Goal: Find specific page/section: Find specific page/section

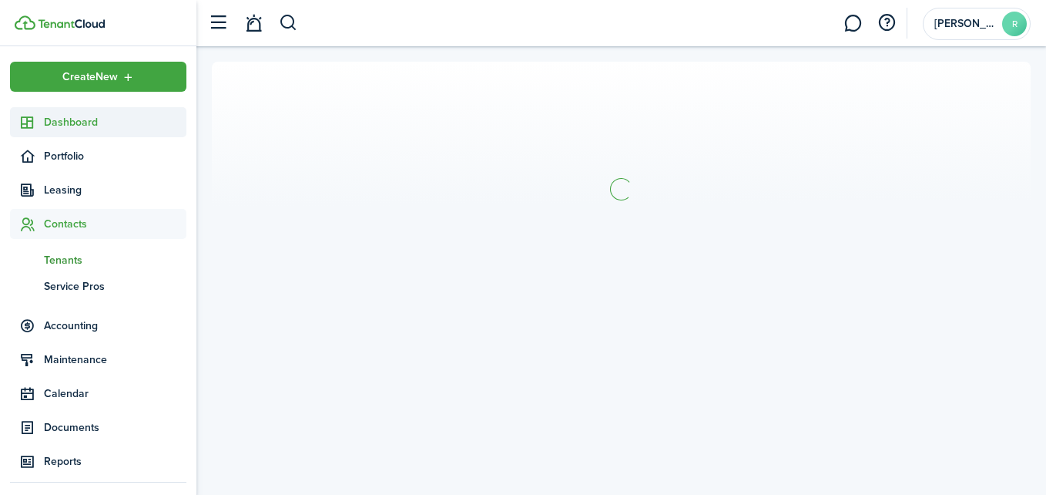
click at [68, 129] on span "Dashboard" at bounding box center [115, 122] width 143 height 16
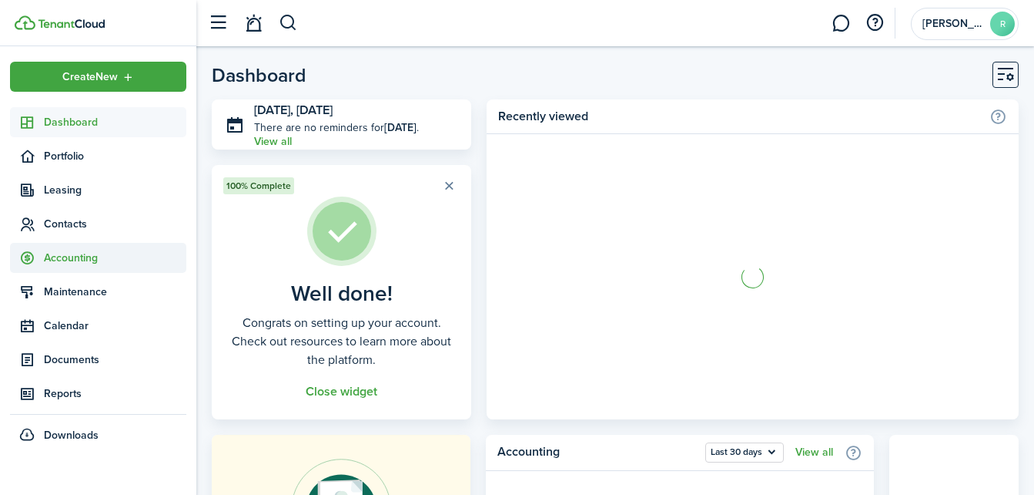
click at [70, 256] on span "Accounting" at bounding box center [115, 258] width 143 height 16
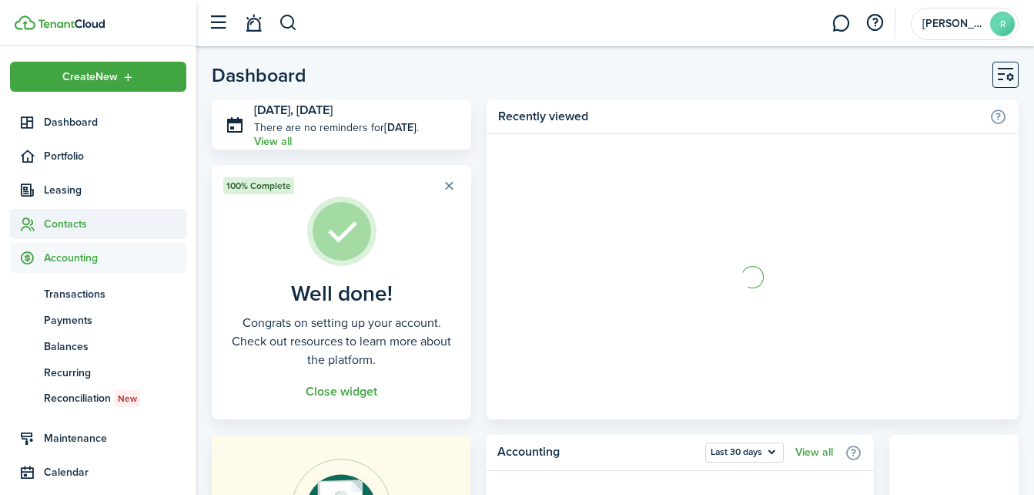
click at [64, 219] on span "Contacts" at bounding box center [115, 224] width 143 height 16
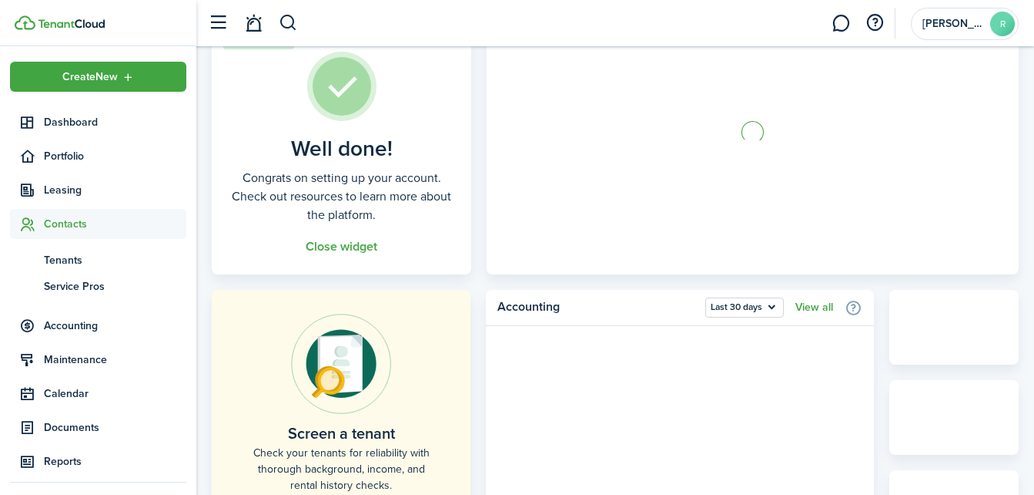
scroll to position [243, 0]
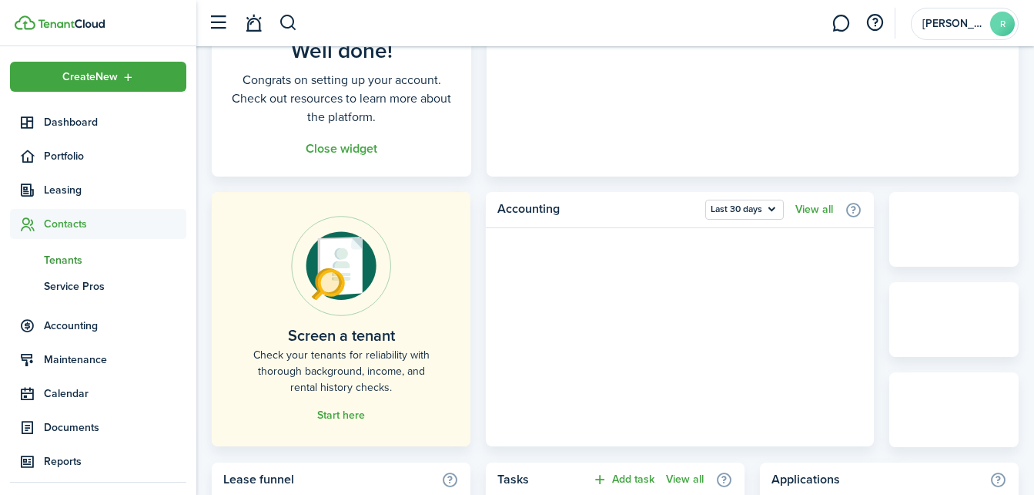
click at [68, 255] on span "Tenants" at bounding box center [115, 260] width 143 height 16
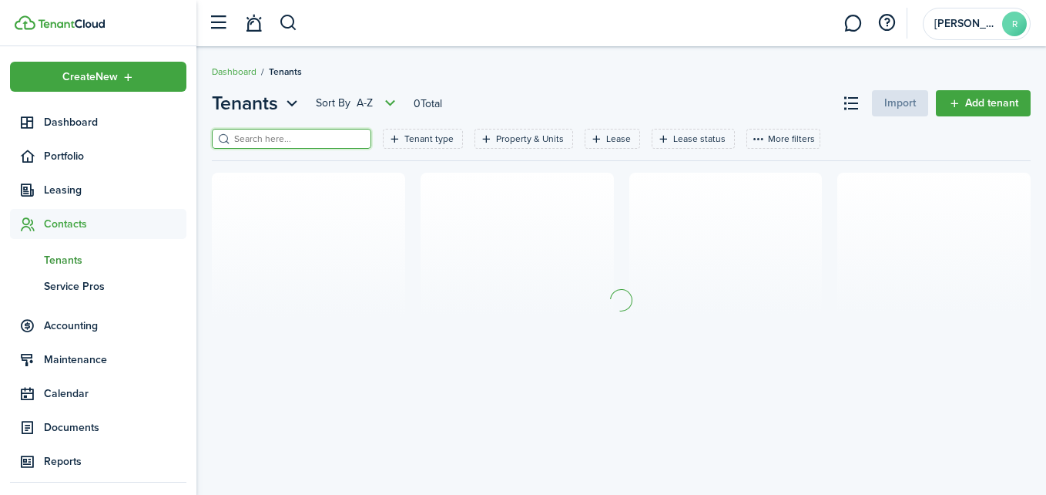
click at [323, 132] on input "search" at bounding box center [298, 139] width 136 height 15
type input "cresthaven"
click at [496, 139] on filter-tag-label "Property & Units" at bounding box center [530, 139] width 68 height 14
